Goal: Task Accomplishment & Management: Manage account settings

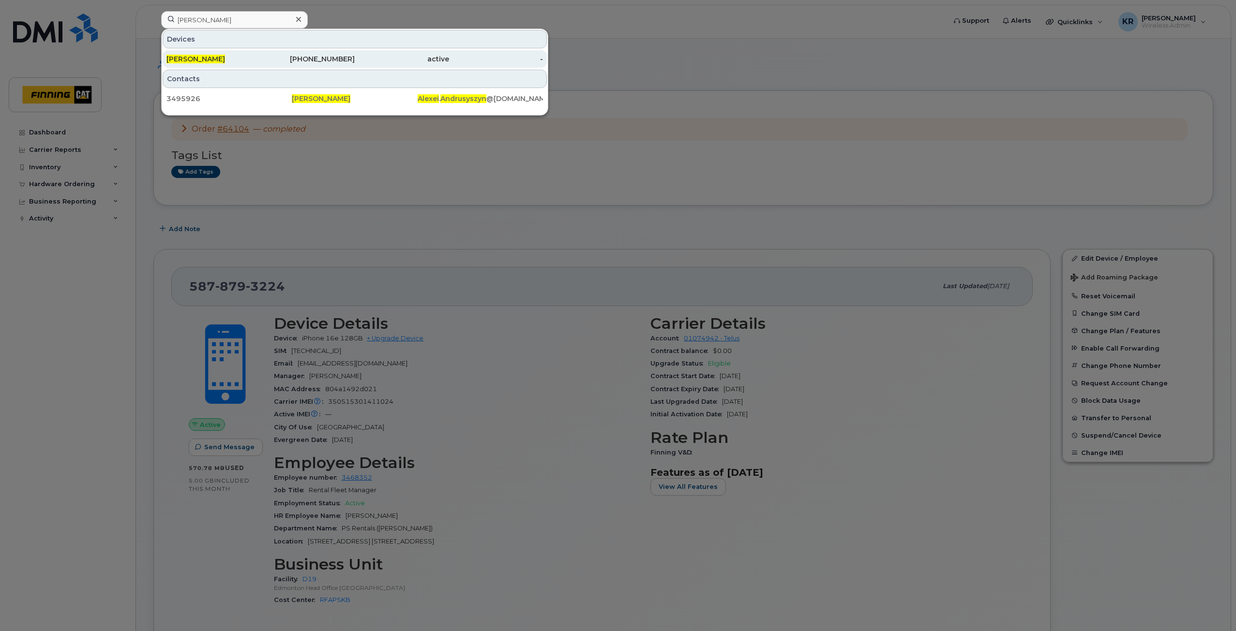
type input "[PERSON_NAME]"
click at [272, 64] on div "587-644-5218" at bounding box center [308, 58] width 94 height 17
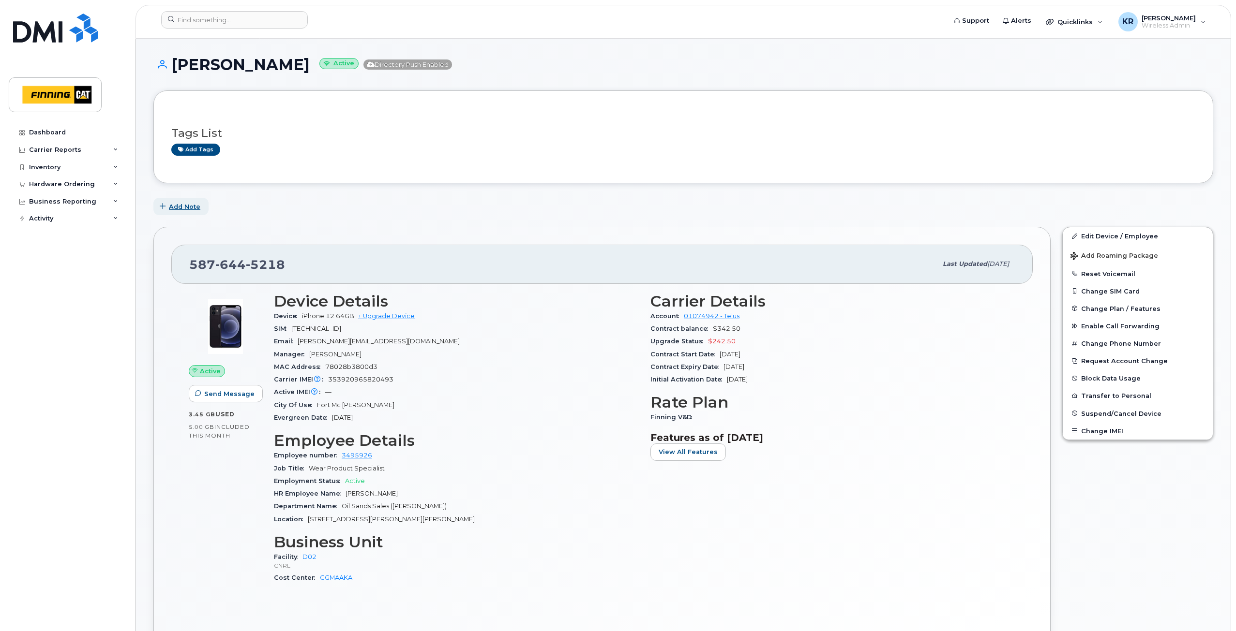
click at [178, 207] on span "Add Note" at bounding box center [184, 206] width 31 height 9
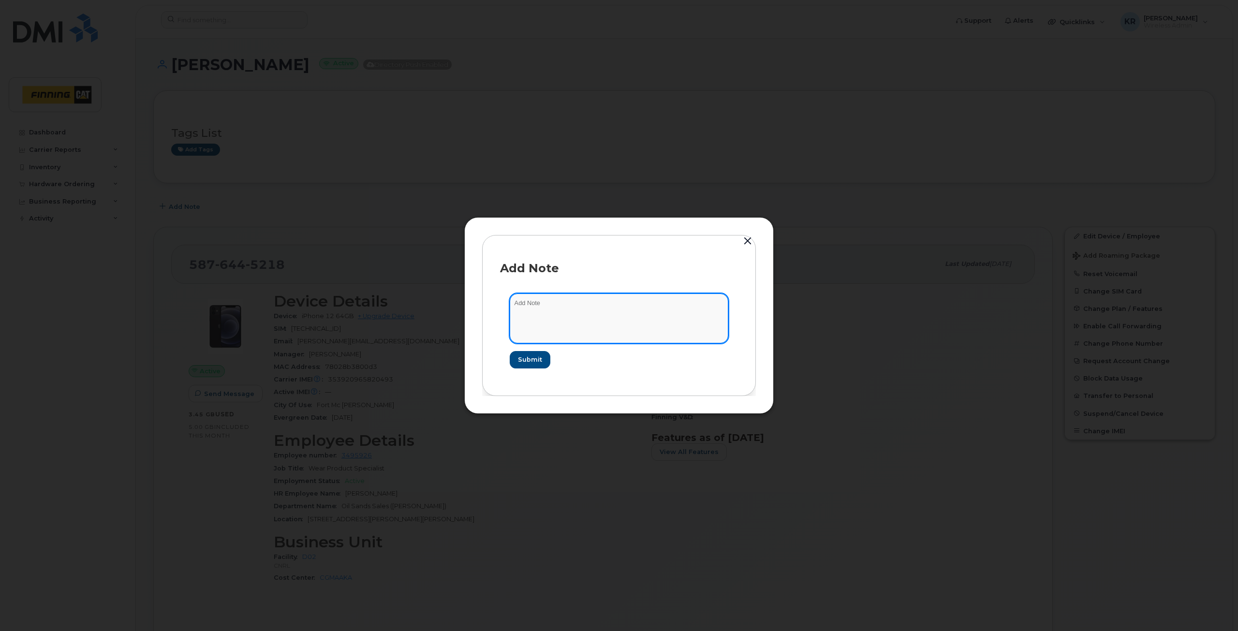
click at [533, 304] on textarea at bounding box center [619, 318] width 219 height 49
type textarea "T - Sept 18/25"
click at [525, 360] on span "Submit" at bounding box center [530, 359] width 24 height 9
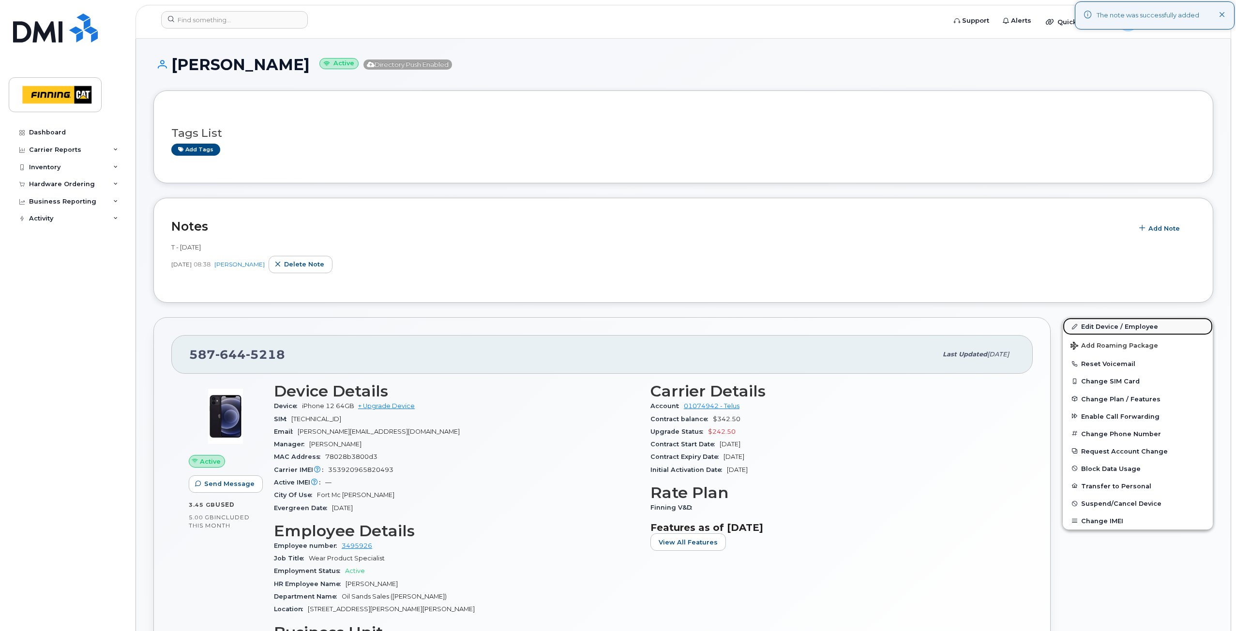
click at [1108, 327] on link "Edit Device / Employee" at bounding box center [1137, 326] width 150 height 17
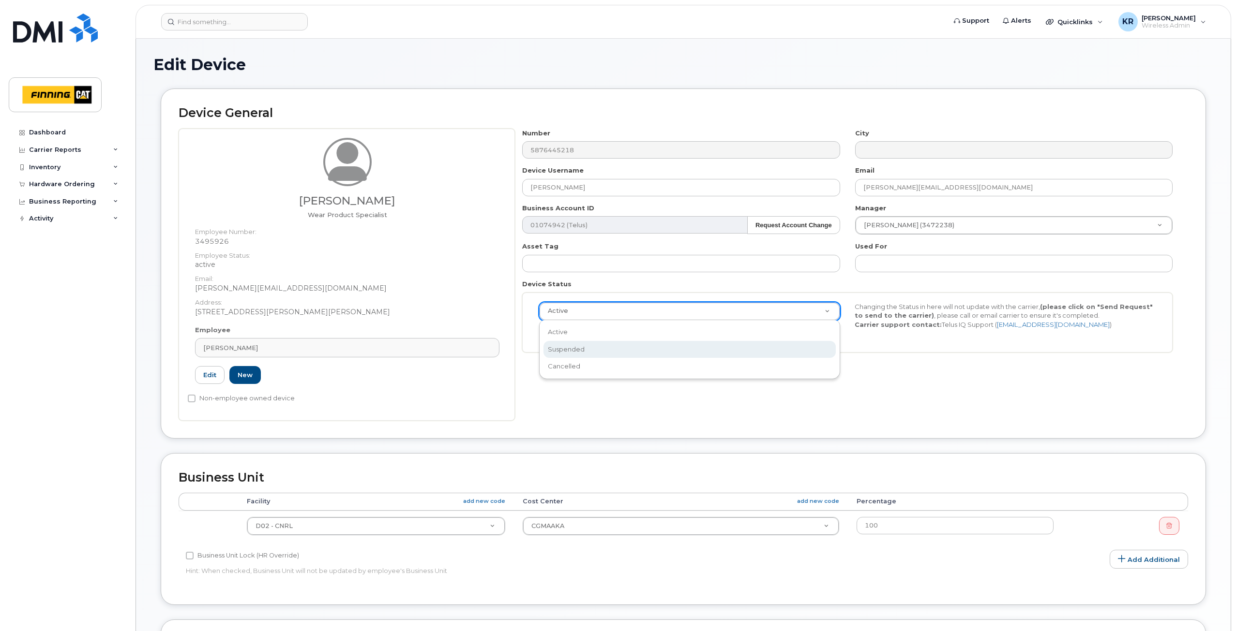
select select "suspended"
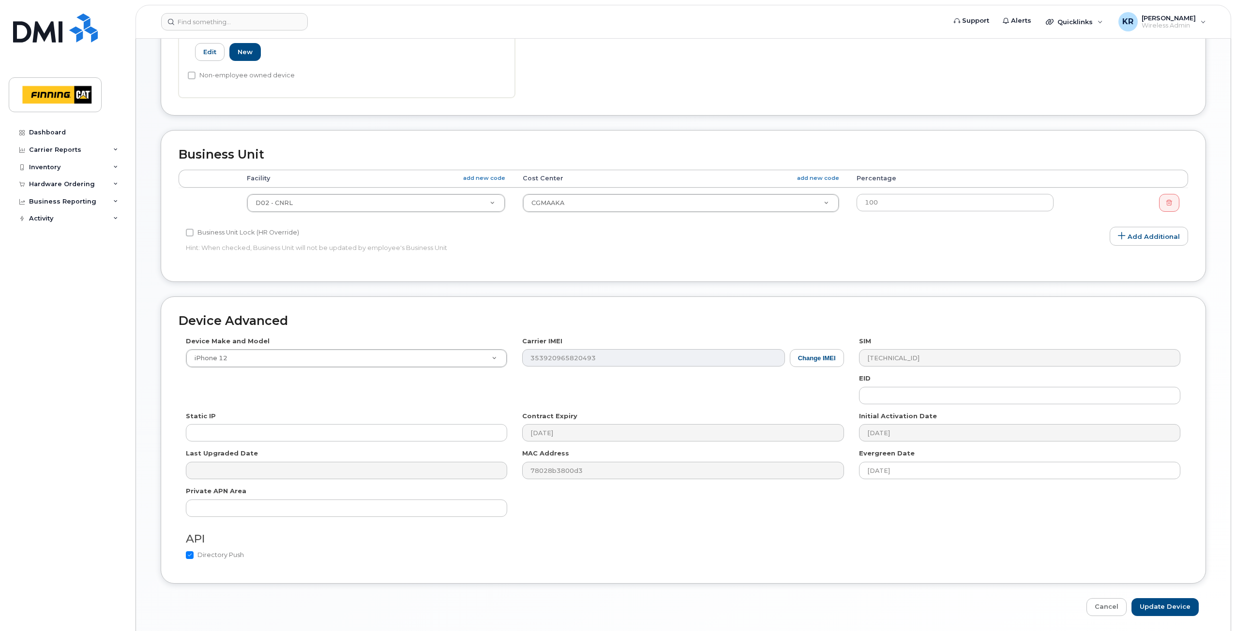
scroll to position [357, 0]
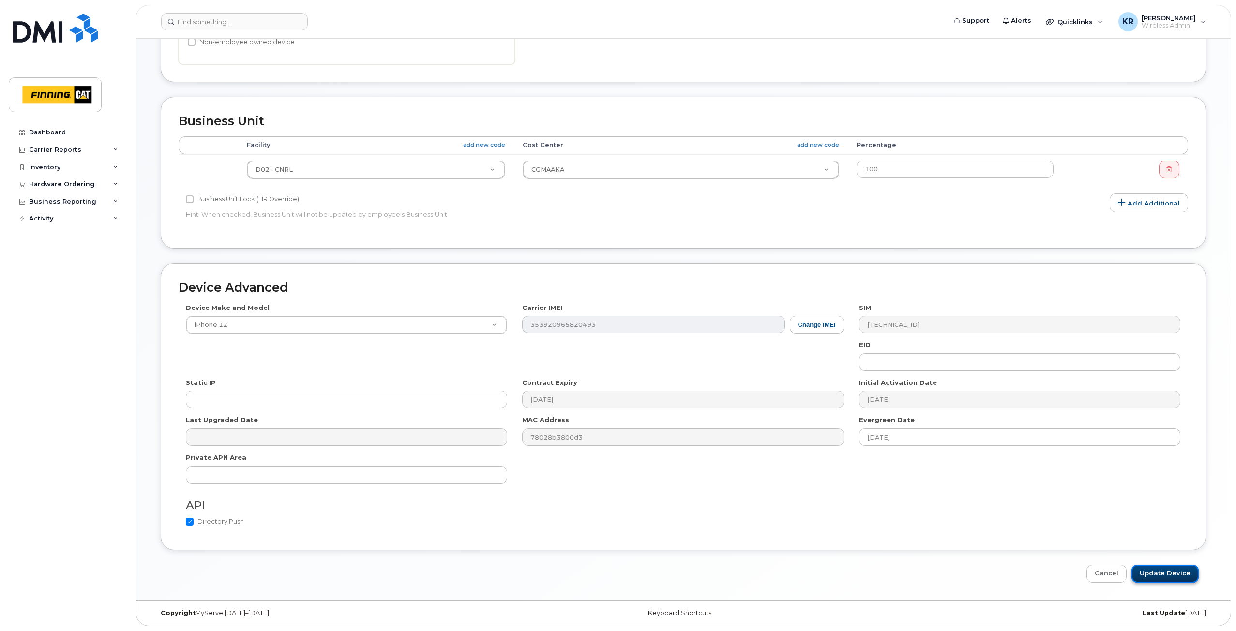
click at [1148, 577] on input "Update Device" at bounding box center [1164, 574] width 67 height 18
type input "Saving..."
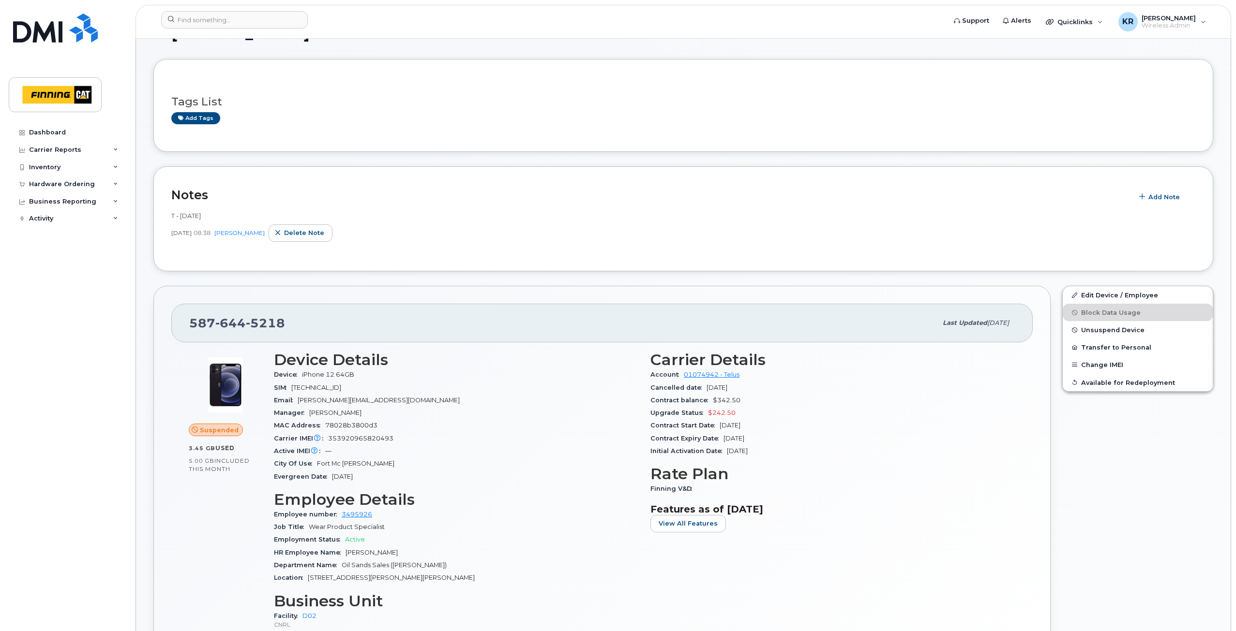
scroll to position [48, 0]
